Goal: Check status: Verify the current state of an ongoing process or item

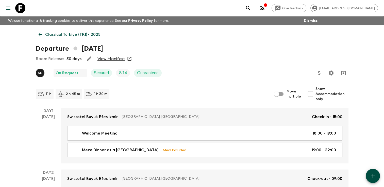
click at [40, 34] on icon at bounding box center [41, 35] width 6 height 6
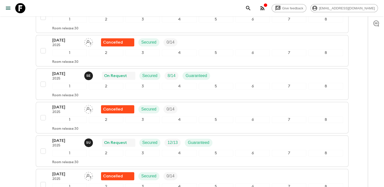
scroll to position [635, 0]
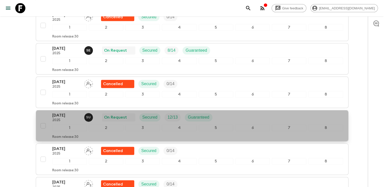
click at [237, 114] on div "07 Sep 2025 2025 S U On Request Secured 12 / 13 Guaranteed" at bounding box center [197, 117] width 291 height 10
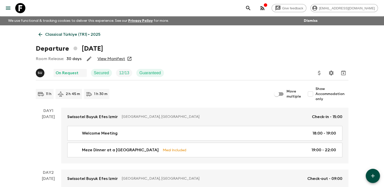
click at [110, 60] on link "View Manifest" at bounding box center [112, 58] width 28 height 5
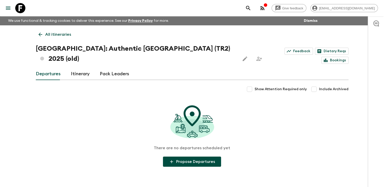
click at [45, 36] on p "All itineraries" at bounding box center [58, 34] width 26 height 6
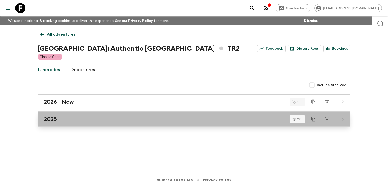
click at [67, 118] on div "2025" at bounding box center [189, 119] width 290 height 7
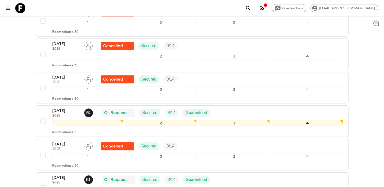
scroll to position [482, 0]
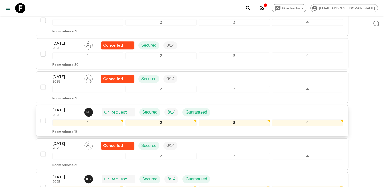
click at [235, 107] on div "[DATE] 2025 F D On Request Secured 8 / 14 Guaranteed" at bounding box center [197, 112] width 291 height 10
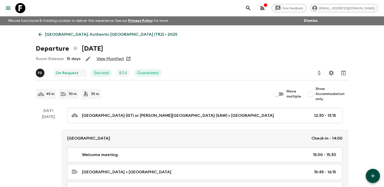
click at [113, 60] on link "View Manifest" at bounding box center [110, 58] width 28 height 5
